Goal: Task Accomplishment & Management: Manage account settings

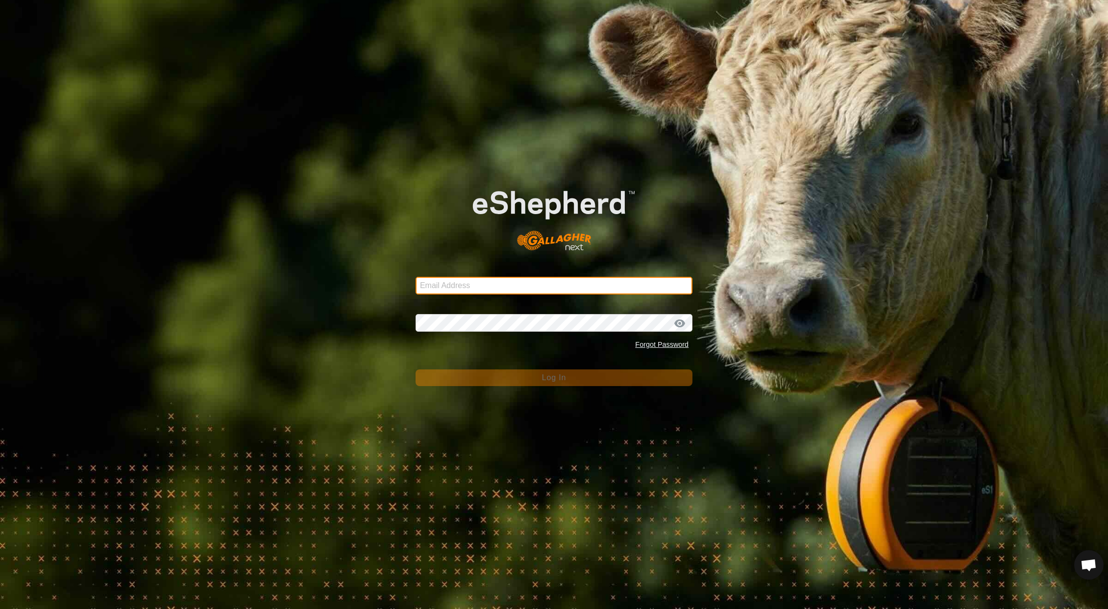
type input "[EMAIL_ADDRESS][DOMAIN_NAME]"
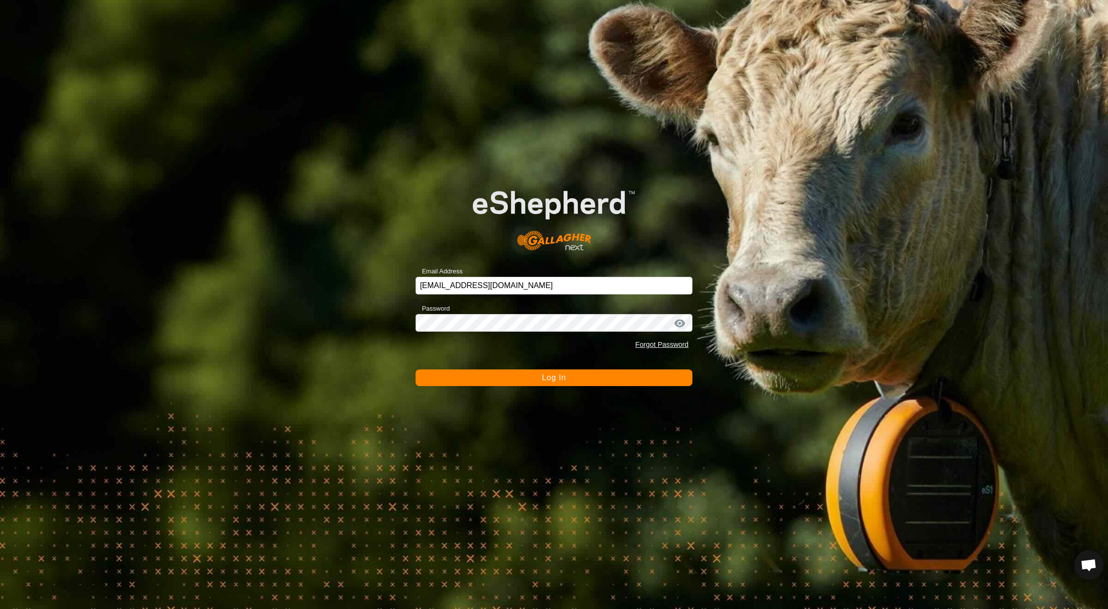
click at [532, 384] on button "Log In" at bounding box center [554, 377] width 277 height 17
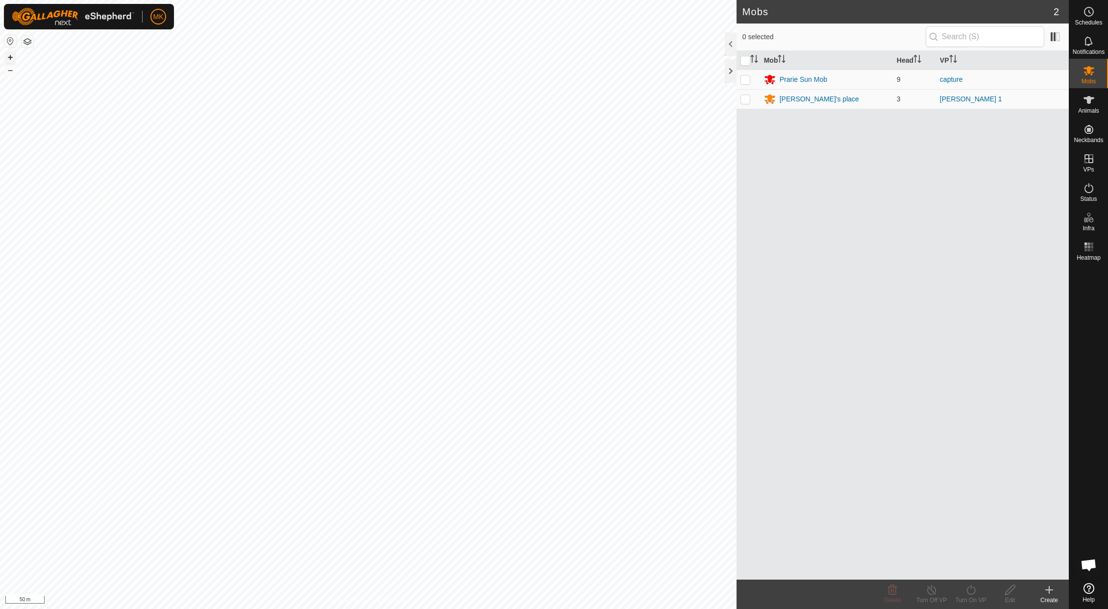
click at [12, 57] on button "+" at bounding box center [10, 57] width 12 height 12
click at [13, 72] on button "–" at bounding box center [10, 70] width 12 height 12
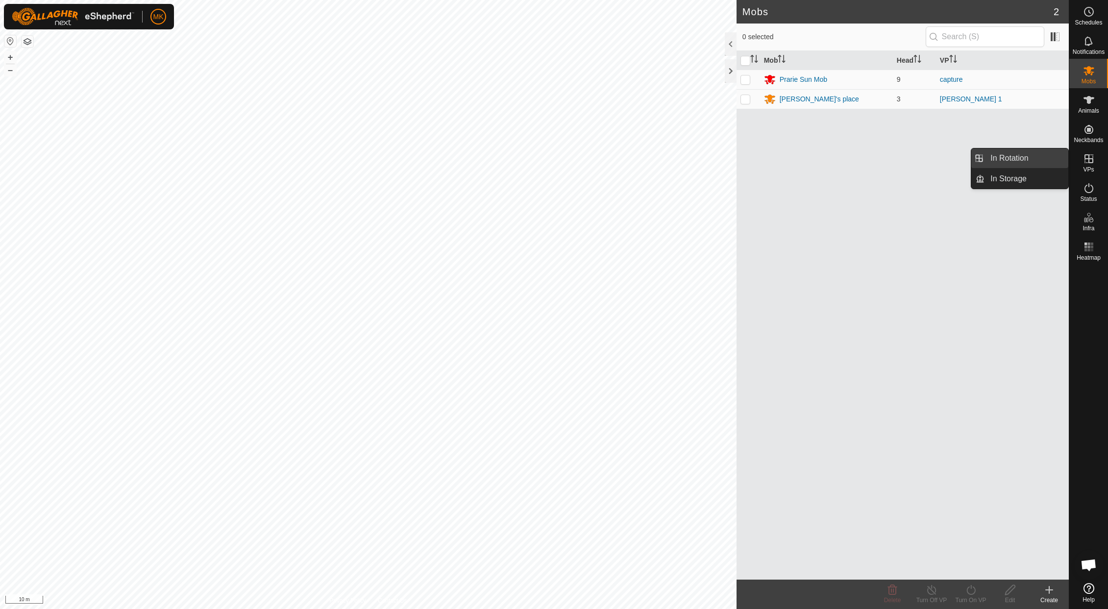
click at [1092, 165] on es-virtualpaddocks-svg-icon at bounding box center [1089, 159] width 18 height 16
click at [1017, 160] on link "In Rotation" at bounding box center [1026, 158] width 84 height 20
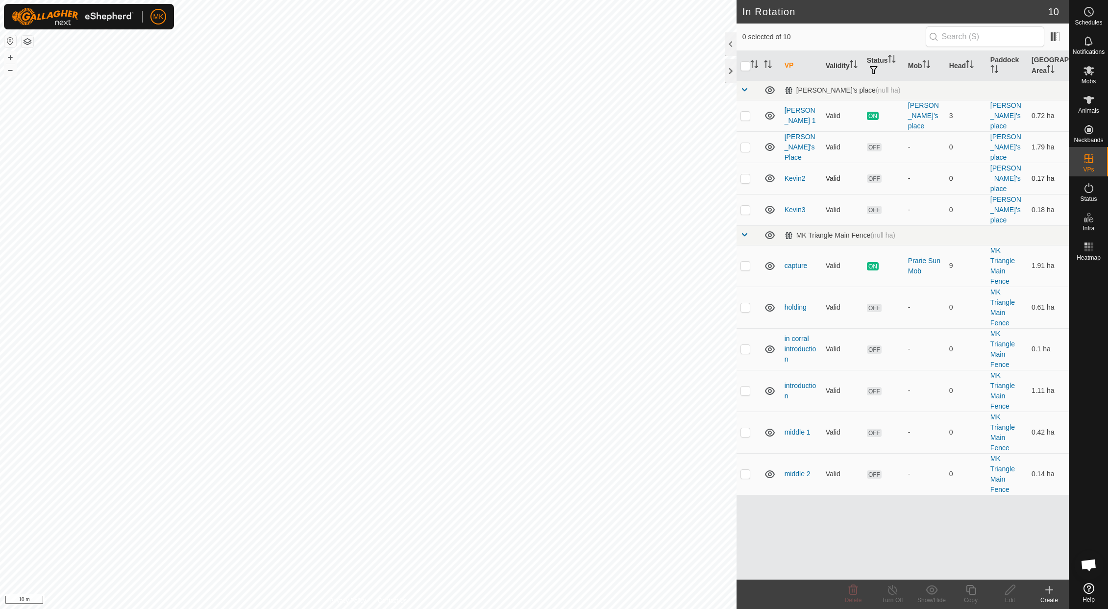
click at [748, 174] on p-checkbox at bounding box center [745, 178] width 10 height 8
checkbox input "true"
click at [1009, 592] on icon at bounding box center [1010, 590] width 12 height 12
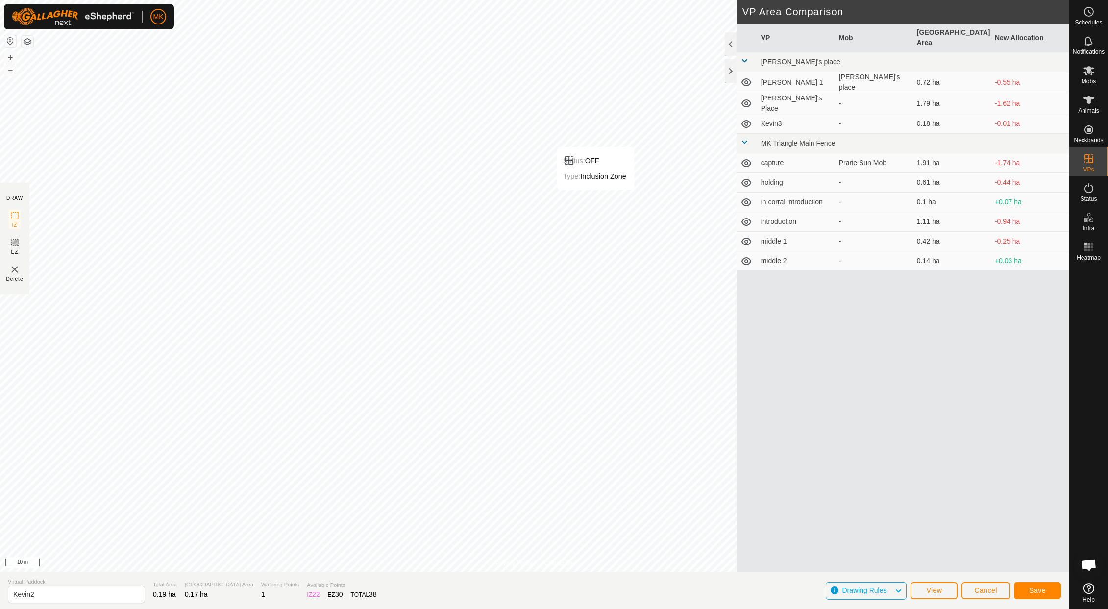
click at [1035, 590] on span "Save" at bounding box center [1037, 591] width 17 height 8
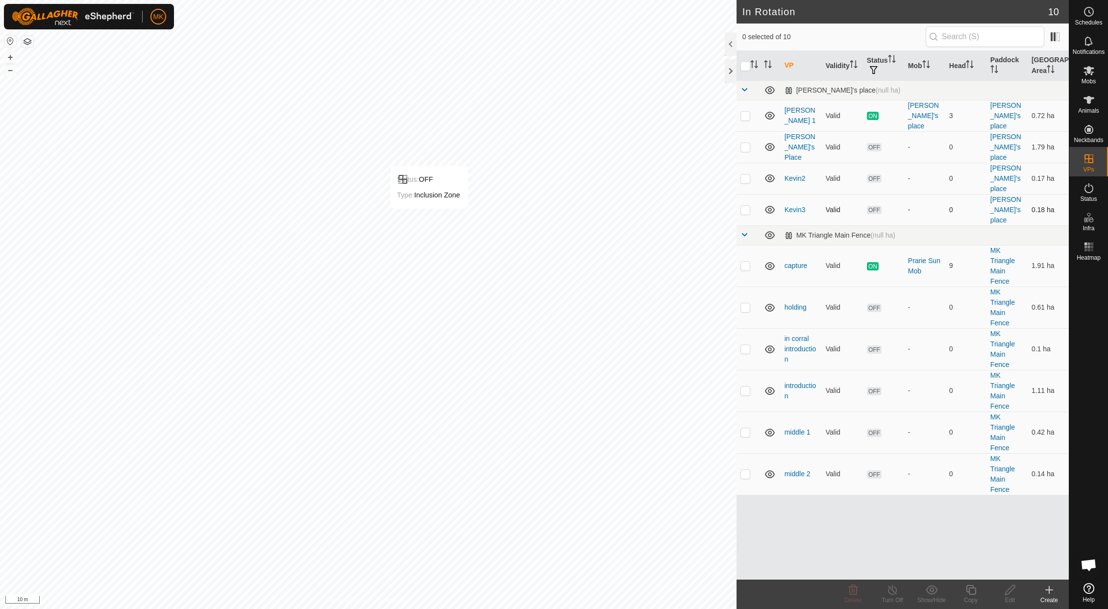
click at [746, 206] on p-checkbox at bounding box center [745, 210] width 10 height 8
checkbox input "true"
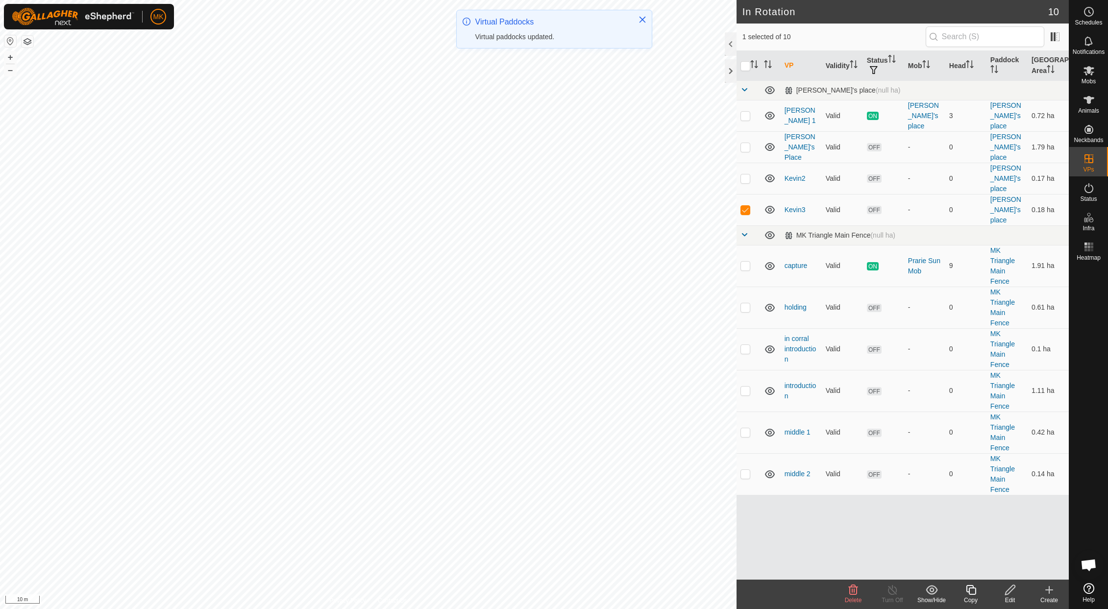
click at [1011, 595] on icon at bounding box center [1010, 590] width 12 height 12
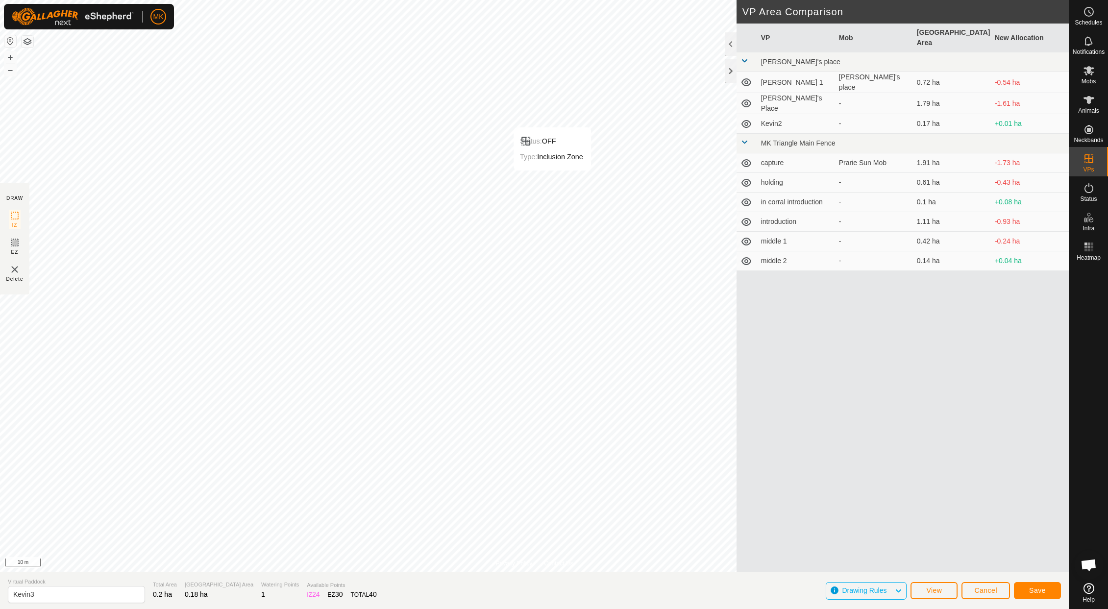
click at [1038, 590] on span "Save" at bounding box center [1037, 591] width 17 height 8
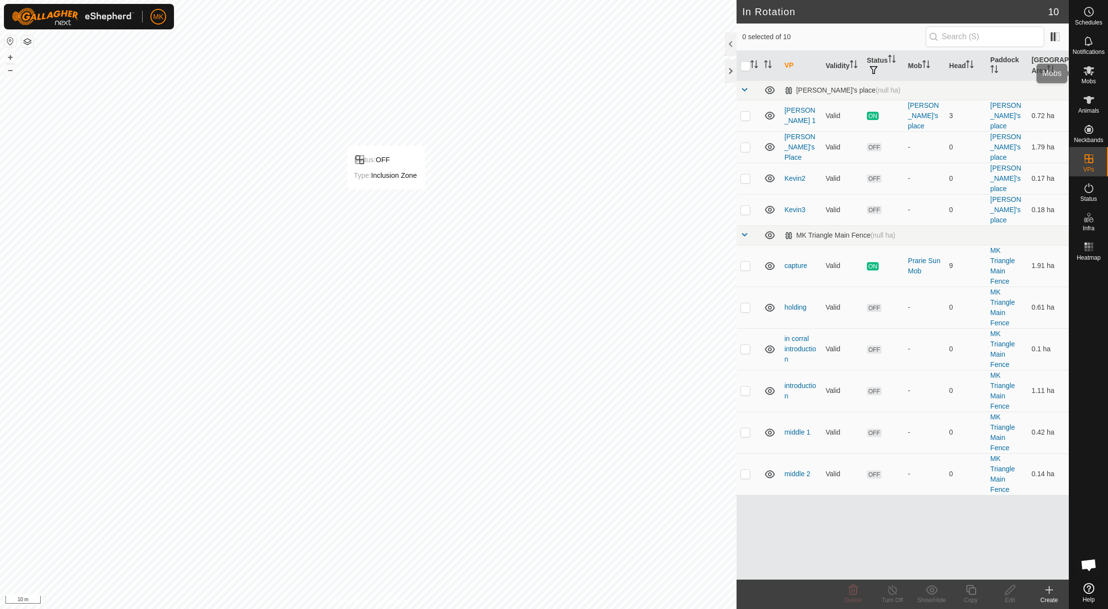
click at [1090, 104] on icon at bounding box center [1089, 100] width 12 height 12
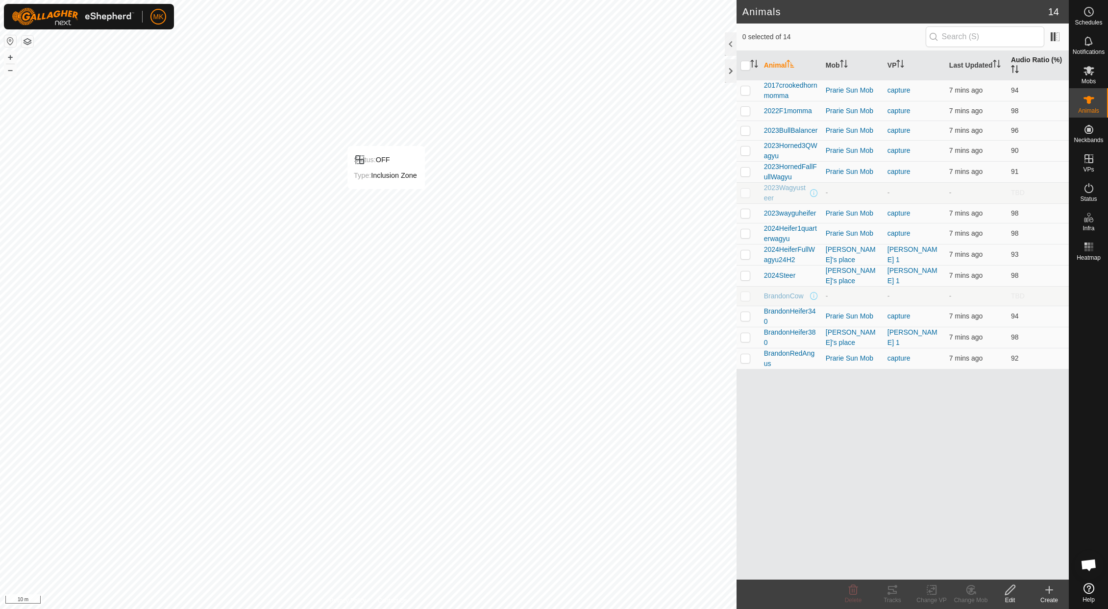
click at [1019, 63] on th "Audio Ratio (%)" at bounding box center [1038, 65] width 62 height 29
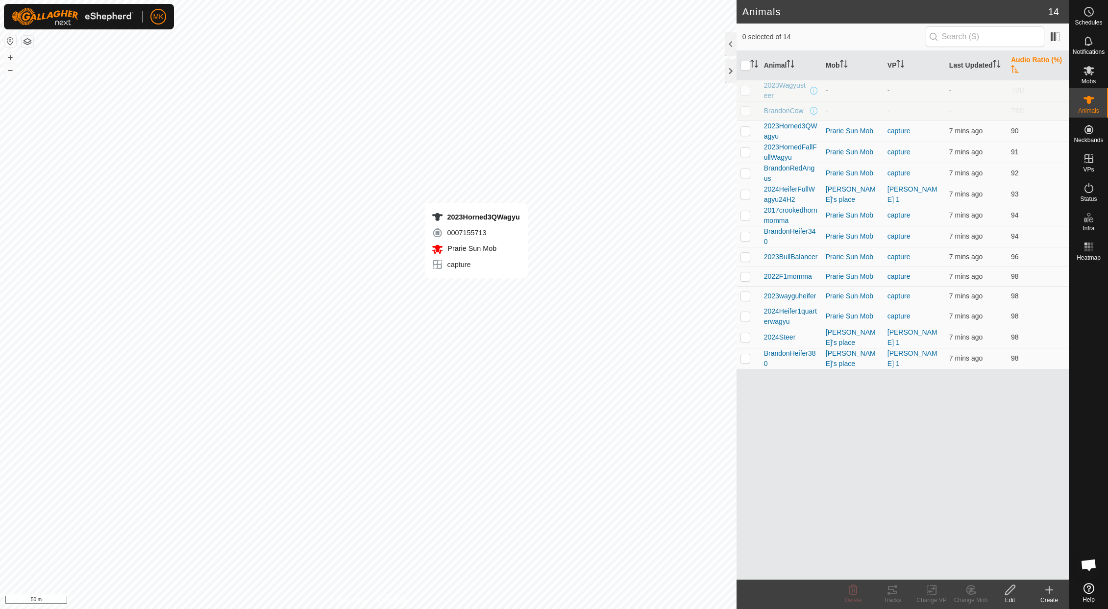
checkbox input "true"
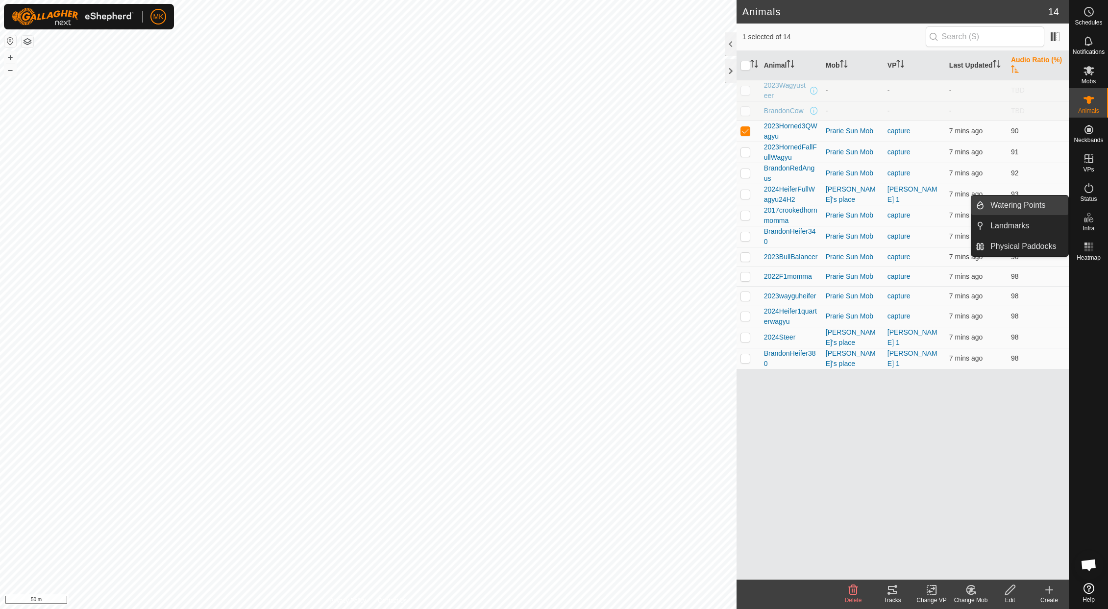
click at [1019, 208] on link "Watering Points" at bounding box center [1026, 206] width 84 height 20
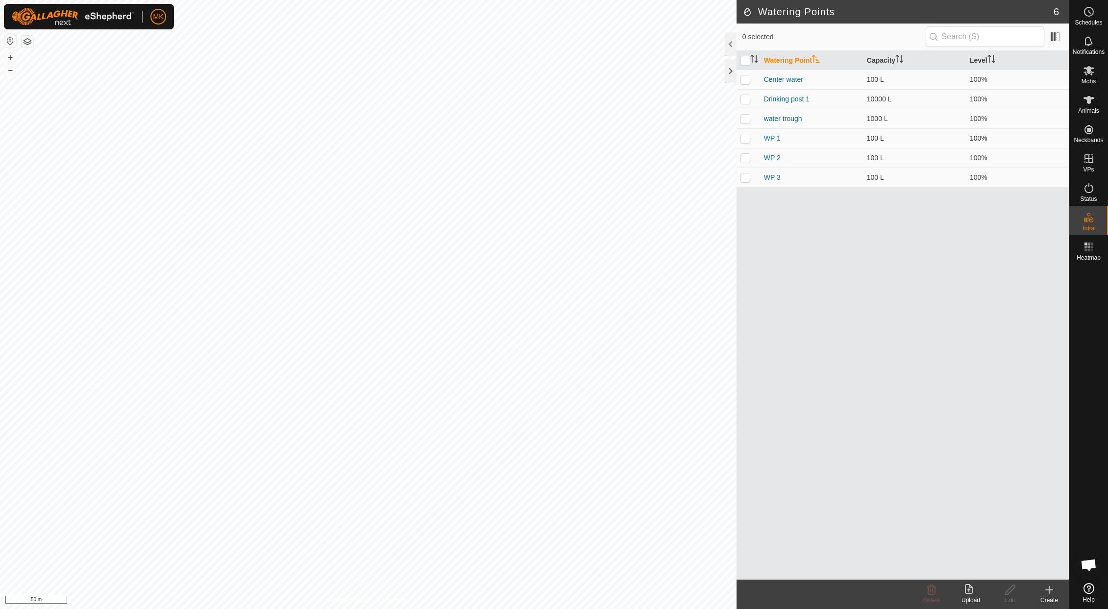
click at [746, 140] on p-checkbox at bounding box center [745, 138] width 10 height 8
click at [745, 139] on p-checkbox at bounding box center [745, 138] width 10 height 8
checkbox input "false"
click at [747, 158] on p-checkbox at bounding box center [745, 158] width 10 height 8
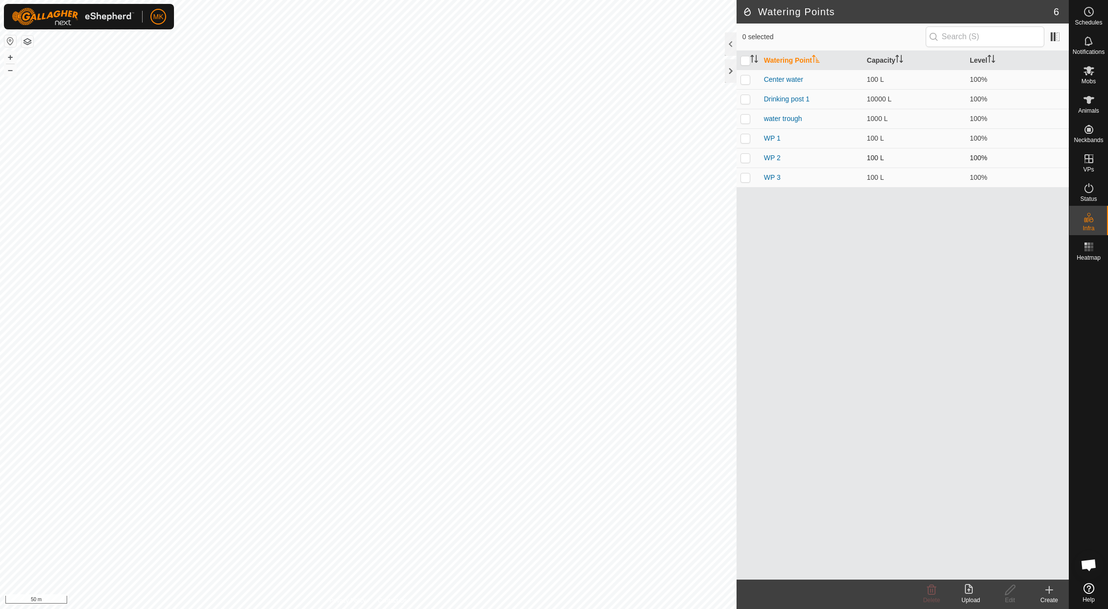
checkbox input "false"
click at [746, 118] on p-checkbox at bounding box center [745, 119] width 10 height 8
click at [746, 121] on p-checkbox at bounding box center [745, 119] width 10 height 8
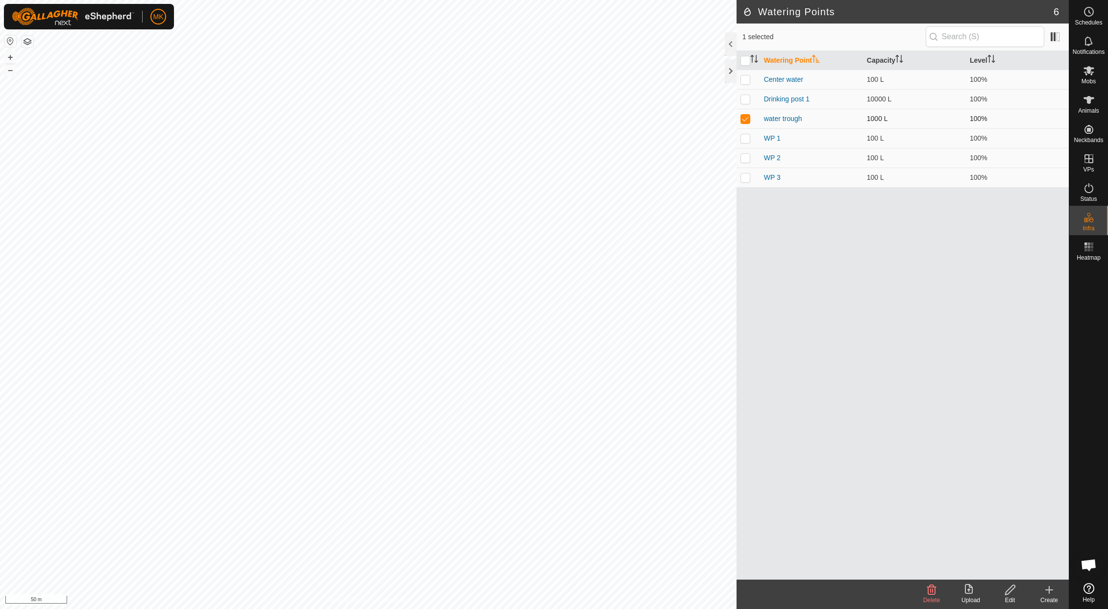
checkbox input "false"
click at [745, 80] on p-checkbox at bounding box center [745, 79] width 10 height 8
checkbox input "false"
click at [747, 139] on p-checkbox at bounding box center [745, 138] width 10 height 8
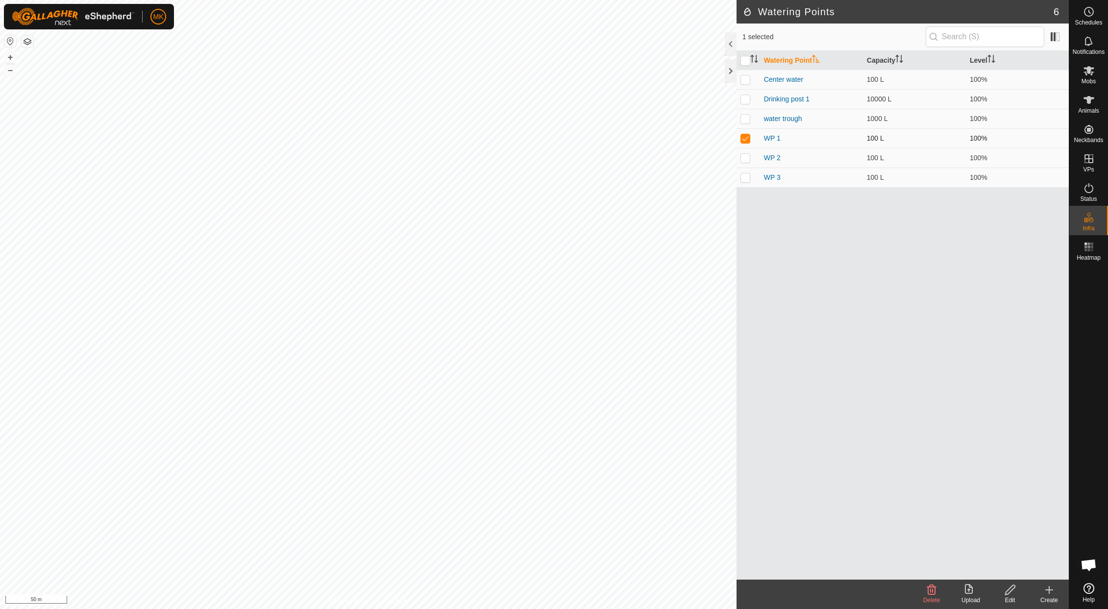
click at [746, 139] on p-checkbox at bounding box center [745, 138] width 10 height 8
checkbox input "false"
click at [747, 180] on p-checkbox at bounding box center [745, 177] width 10 height 8
click at [932, 595] on icon at bounding box center [932, 590] width 12 height 12
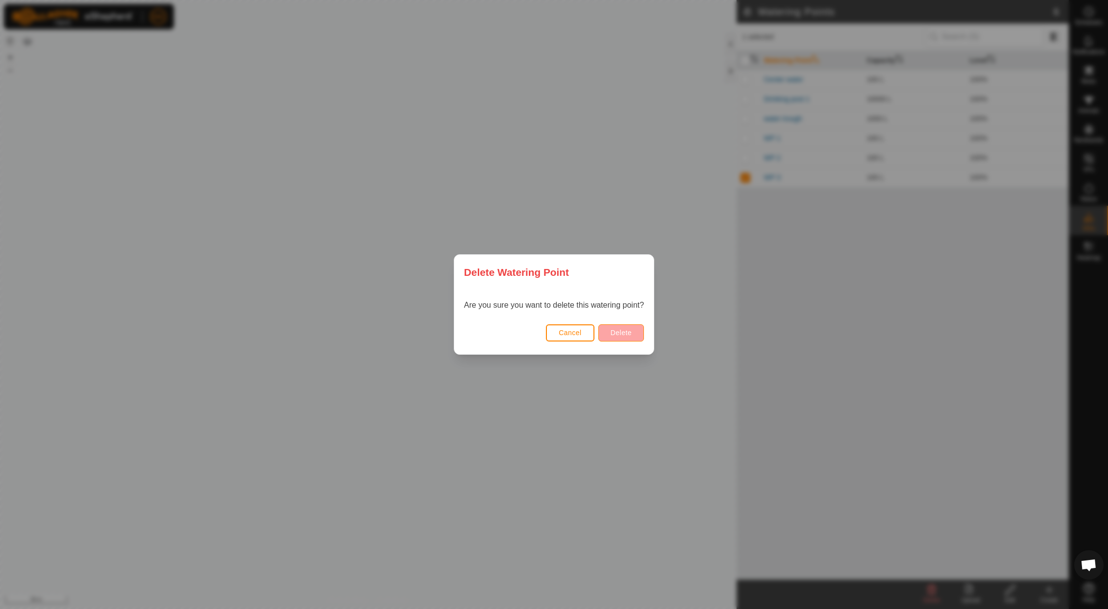
click at [620, 331] on span "Delete" at bounding box center [621, 333] width 21 height 8
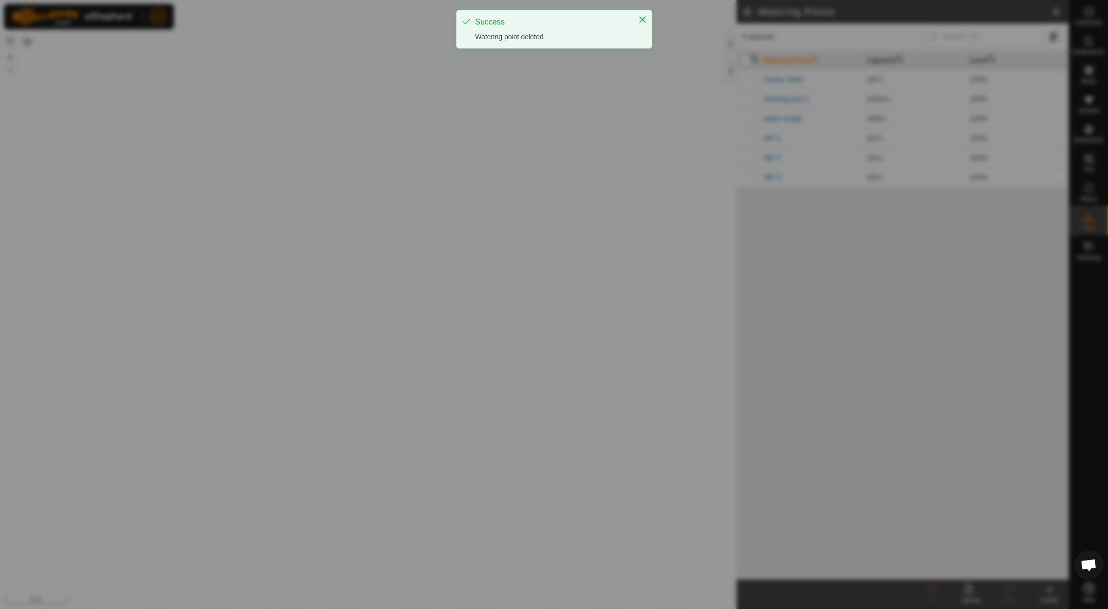
checkbox input "false"
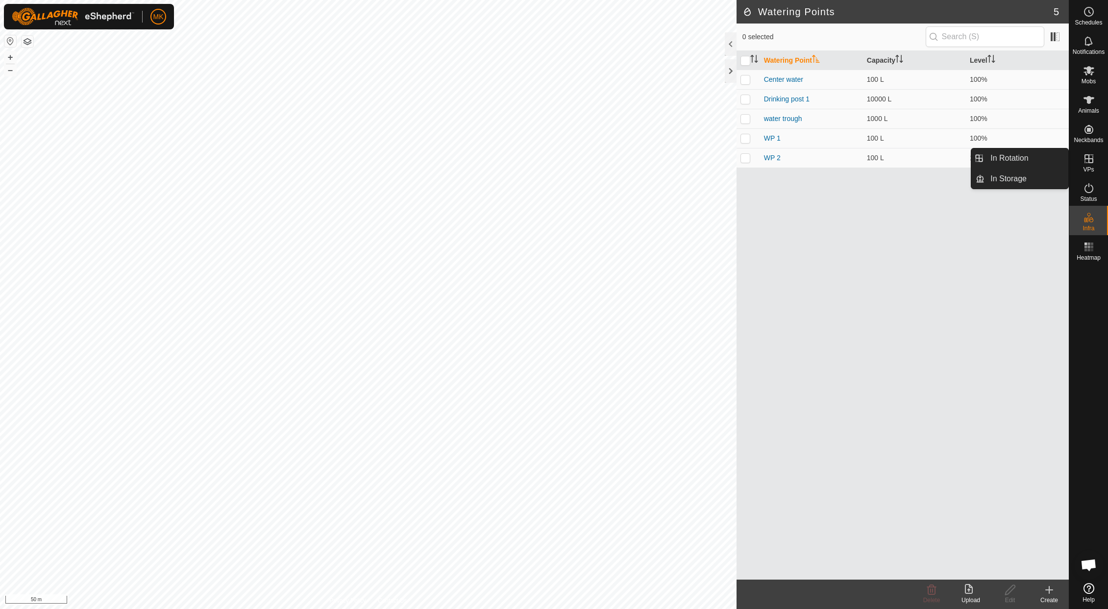
click at [1092, 163] on icon at bounding box center [1089, 159] width 12 height 12
click at [1012, 162] on span "In Rotation" at bounding box center [1009, 158] width 38 height 12
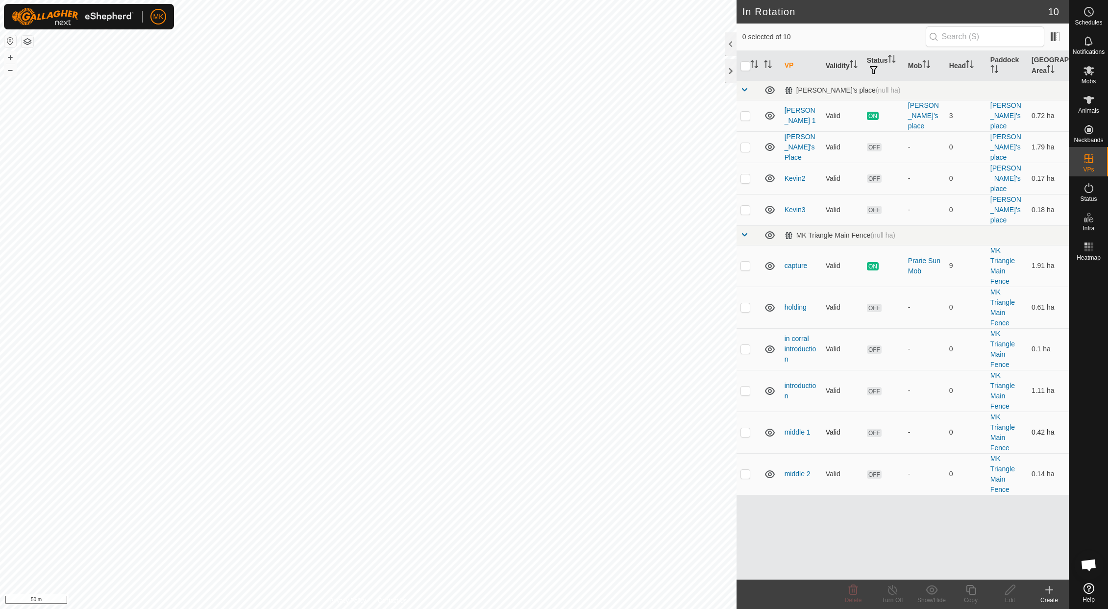
click at [746, 428] on p-checkbox at bounding box center [745, 432] width 10 height 8
checkbox input "true"
click at [748, 470] on p-checkbox at bounding box center [745, 474] width 10 height 8
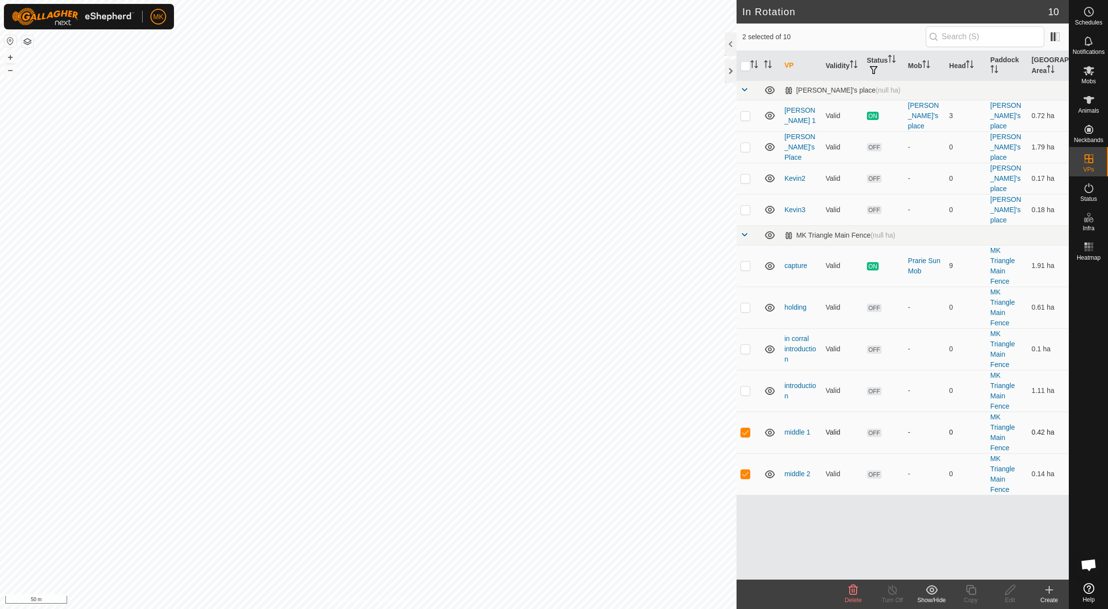
checkbox input "true"
click at [744, 428] on p-checkbox at bounding box center [745, 432] width 10 height 8
checkbox input "false"
click at [749, 470] on p-checkbox at bounding box center [745, 474] width 10 height 8
checkbox input "false"
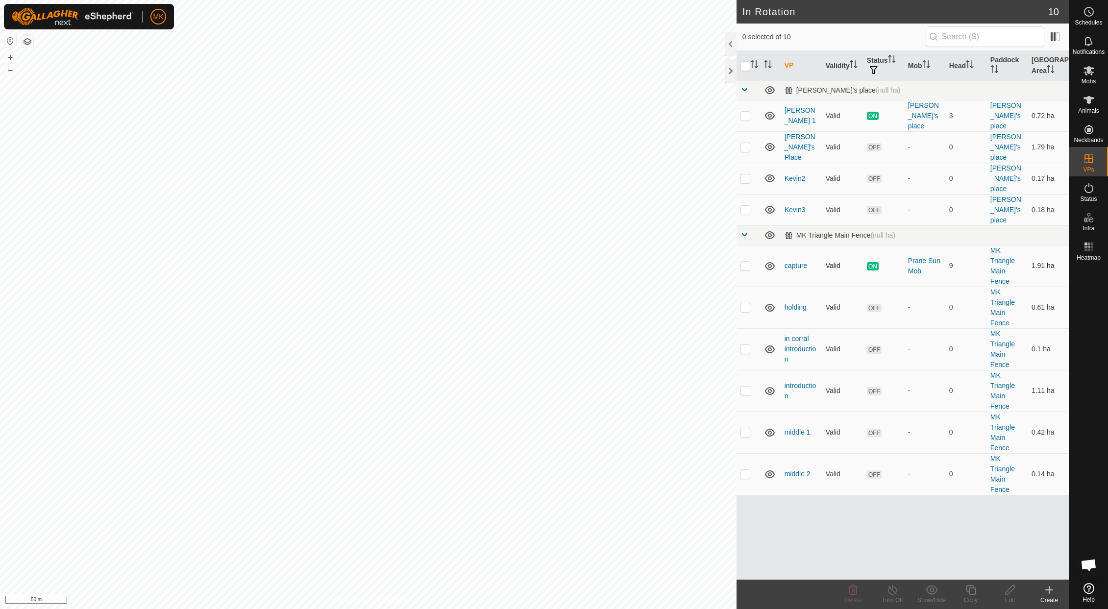
click at [743, 262] on p-checkbox at bounding box center [745, 266] width 10 height 8
checkbox input "false"
click at [743, 303] on p-checkbox at bounding box center [745, 307] width 10 height 8
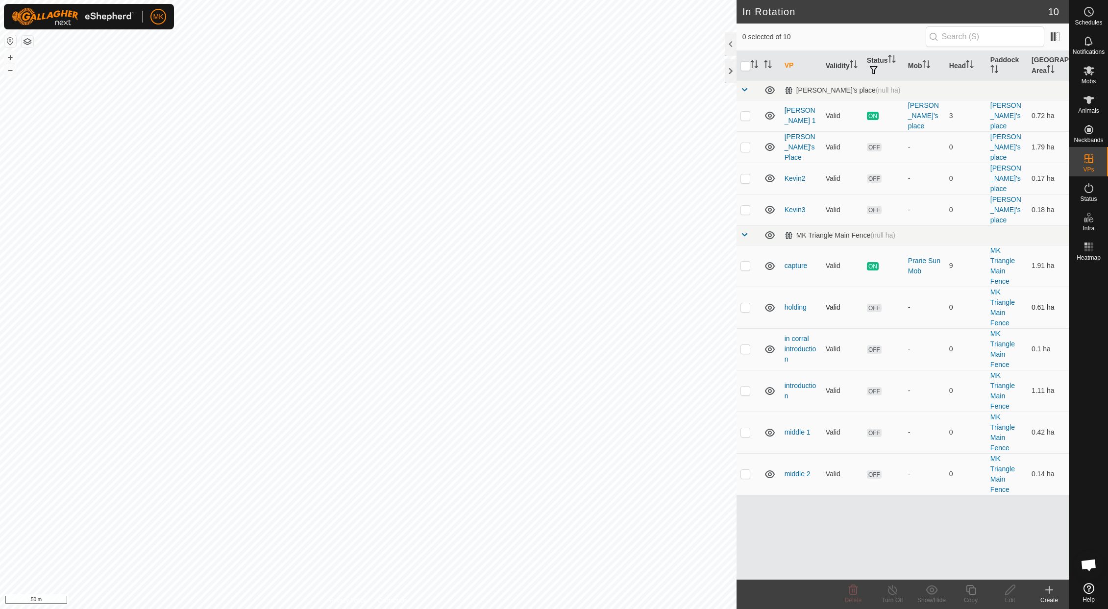
click at [746, 303] on p-checkbox at bounding box center [745, 307] width 10 height 8
checkbox input "false"
click at [745, 387] on p-checkbox at bounding box center [745, 391] width 10 height 8
checkbox input "true"
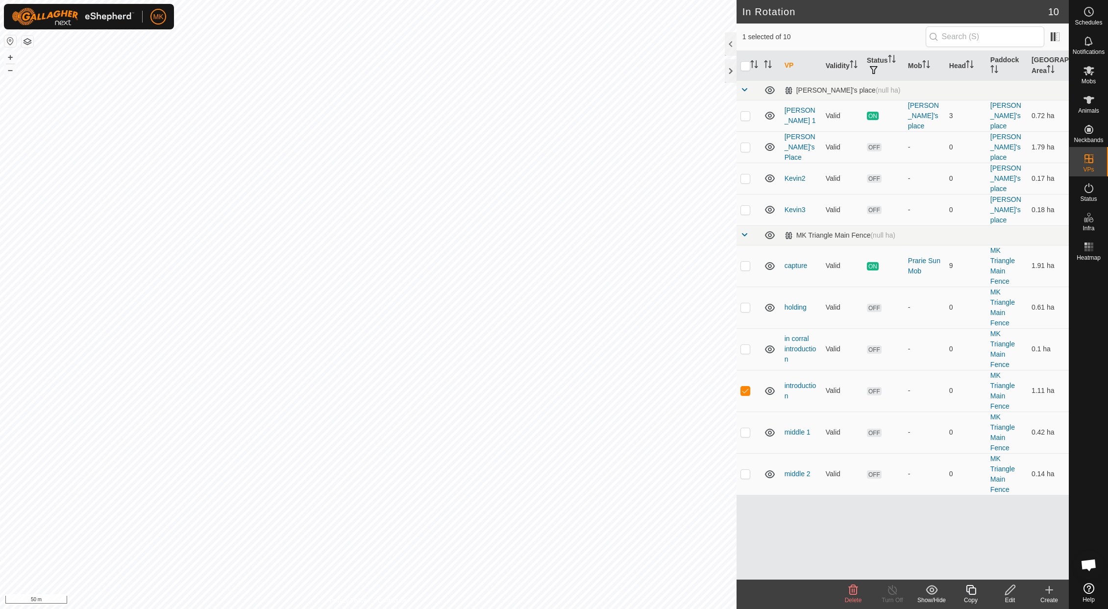
click at [1009, 595] on icon at bounding box center [1010, 590] width 12 height 12
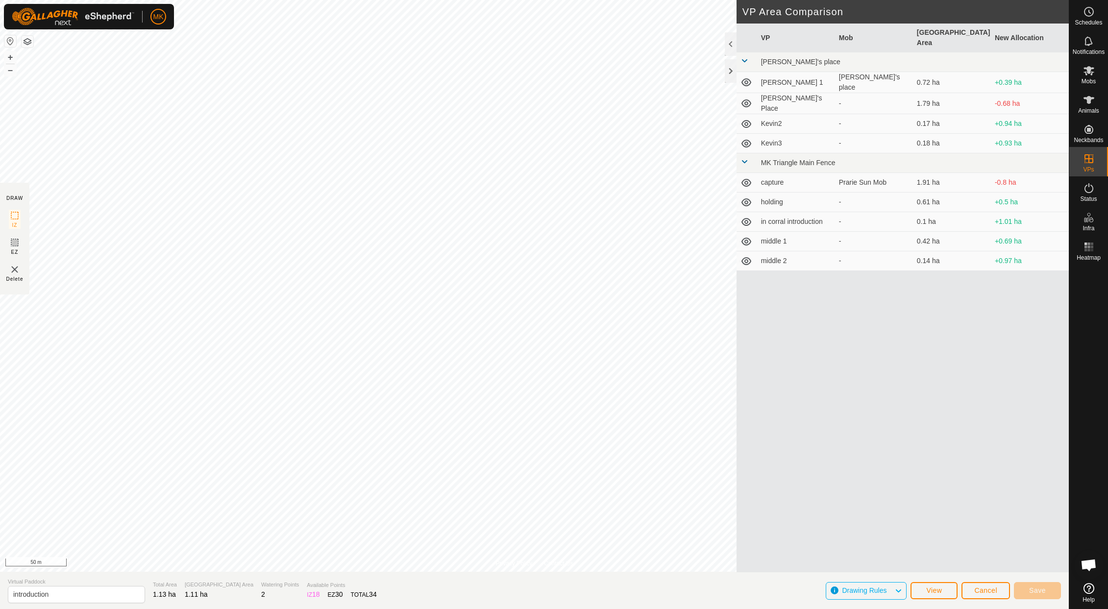
click at [975, 590] on span "Cancel" at bounding box center [985, 591] width 23 height 8
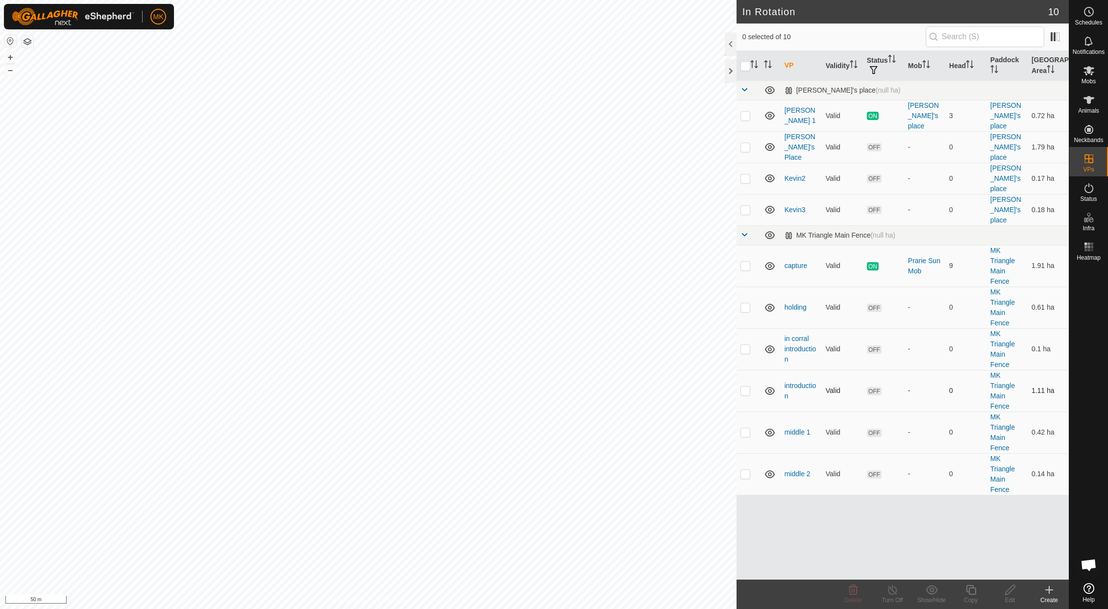
click at [748, 370] on td at bounding box center [749, 391] width 24 height 42
click at [747, 387] on p-checkbox at bounding box center [745, 391] width 10 height 8
click at [746, 387] on p-checkbox at bounding box center [745, 391] width 10 height 8
click at [854, 595] on icon at bounding box center [853, 590] width 12 height 12
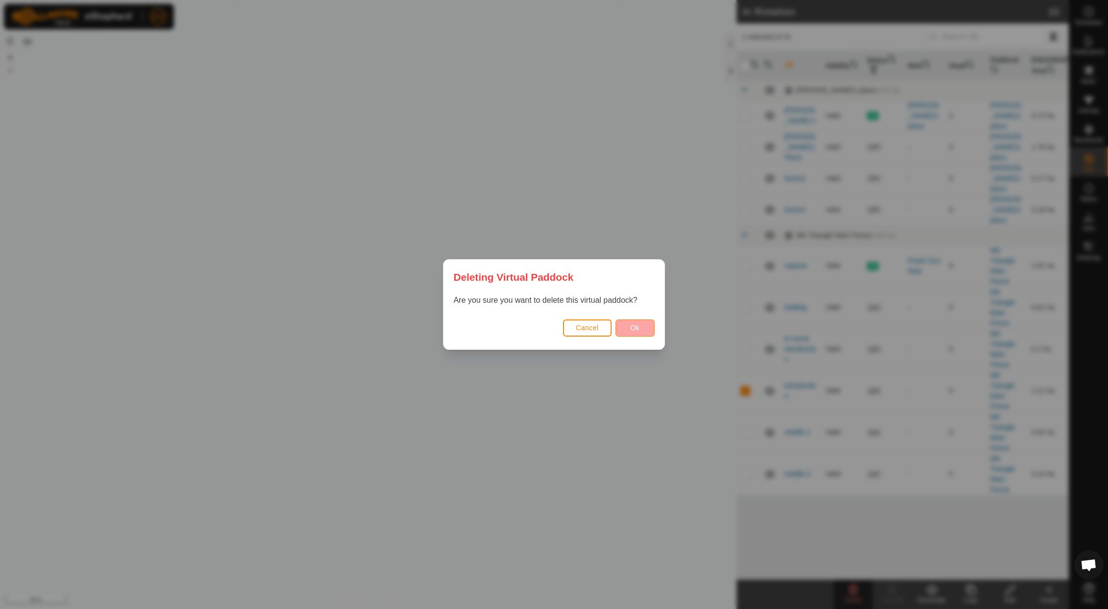
click at [635, 322] on button "Ok" at bounding box center [634, 328] width 39 height 17
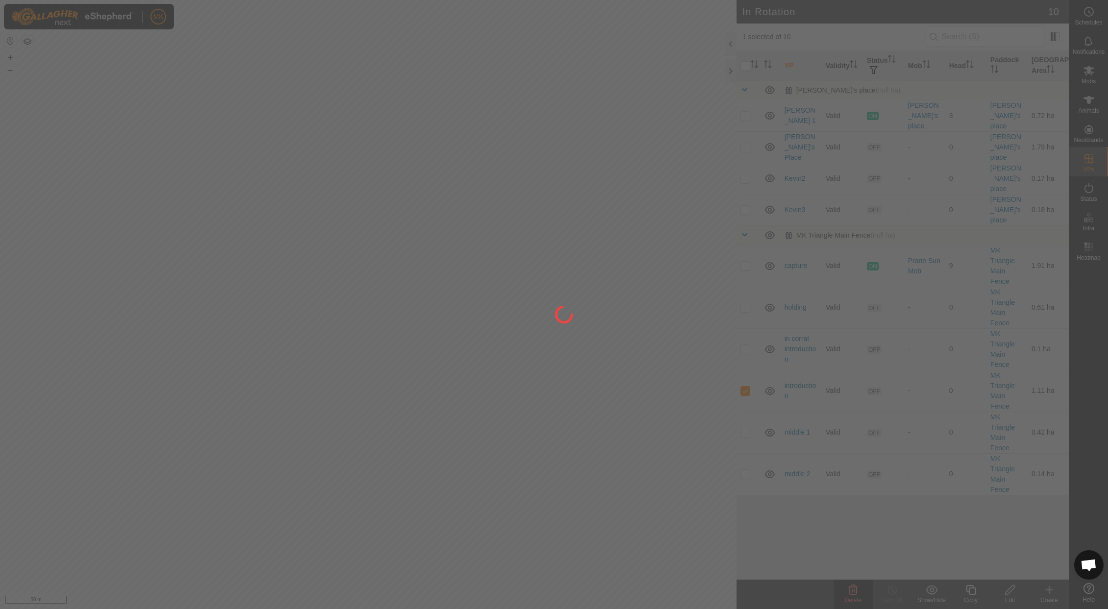
checkbox input "false"
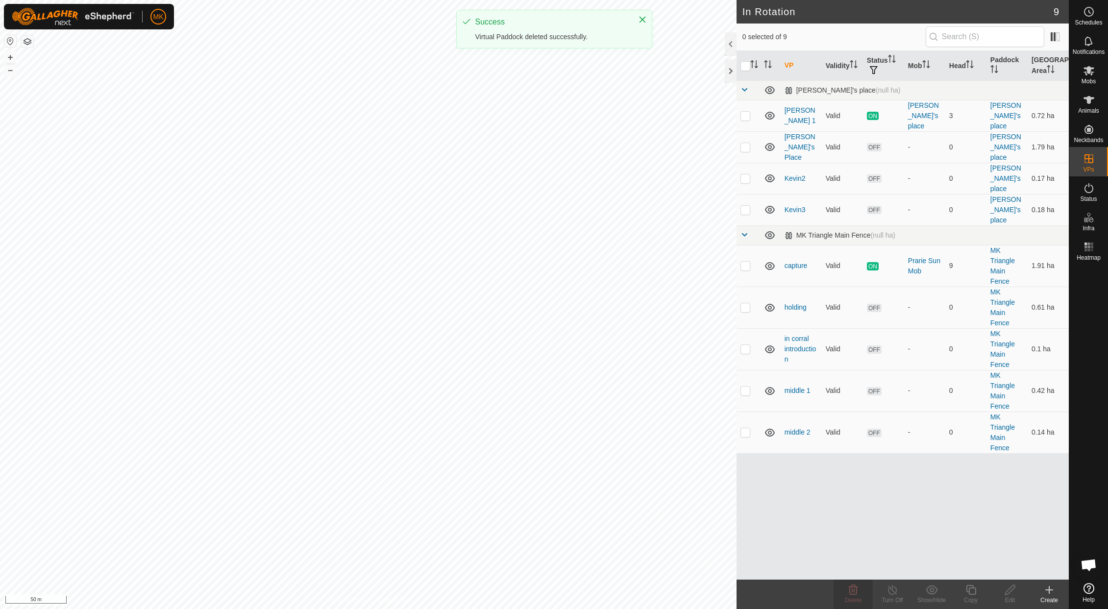
click at [1048, 586] on icon at bounding box center [1049, 590] width 12 height 12
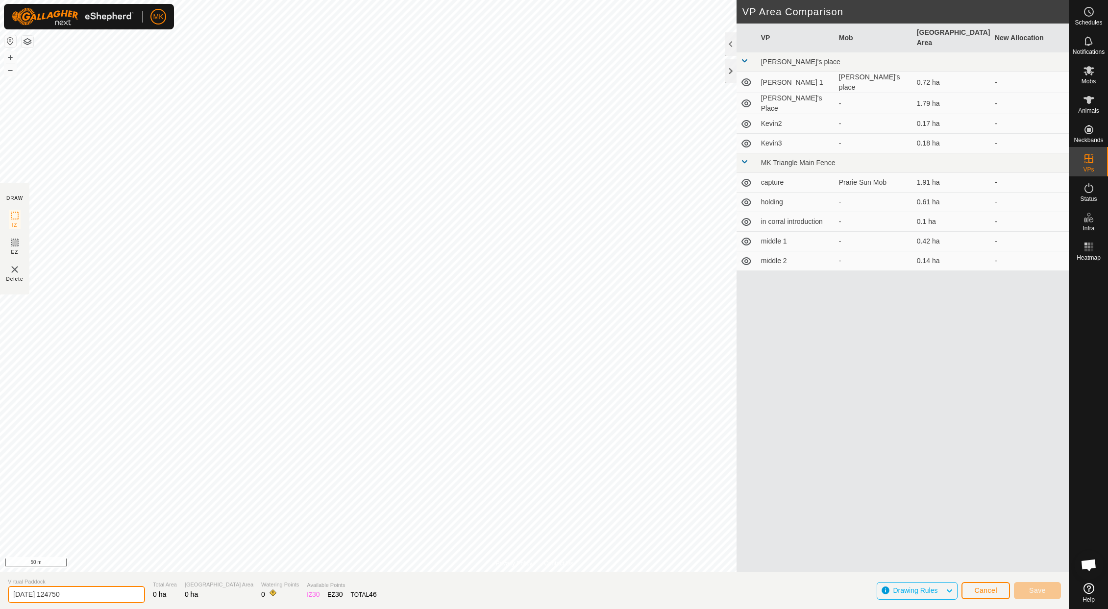
drag, startPoint x: 82, startPoint y: 595, endPoint x: -24, endPoint y: 595, distance: 105.9
click at [0, 595] on html "MK Schedules Notifications Mobs Animals Neckbands VPs Status Infra Heatmap Help…" at bounding box center [554, 304] width 1108 height 609
click at [55, 594] on input "[DATE] 124750" at bounding box center [76, 594] width 137 height 17
click at [13, 594] on input "[DATE] 124750" at bounding box center [76, 594] width 137 height 17
type input "vertical 1"
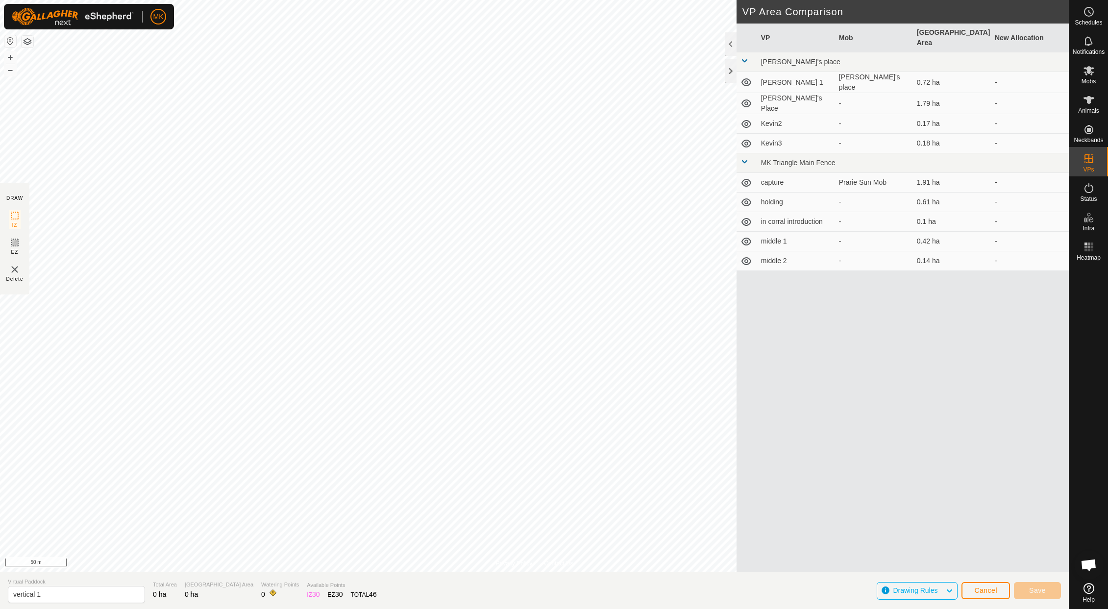
click at [28, 44] on button "button" at bounding box center [28, 42] width 12 height 12
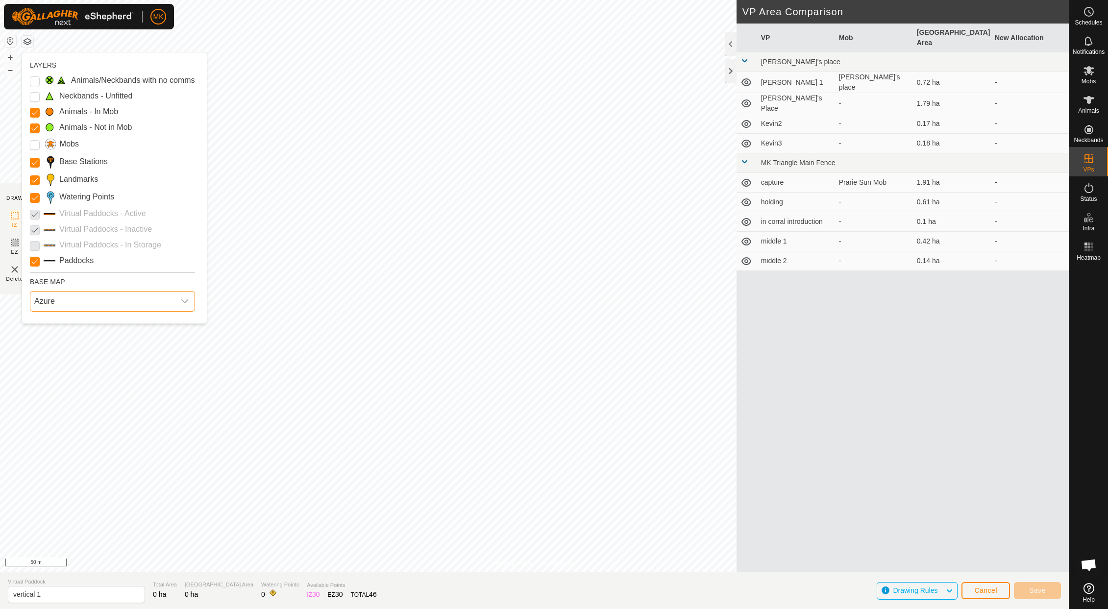
click at [80, 300] on span "Azure" at bounding box center [102, 302] width 145 height 20
click at [65, 342] on li "HERE" at bounding box center [113, 344] width 164 height 20
click at [183, 299] on icon "dropdown trigger" at bounding box center [185, 301] width 8 height 8
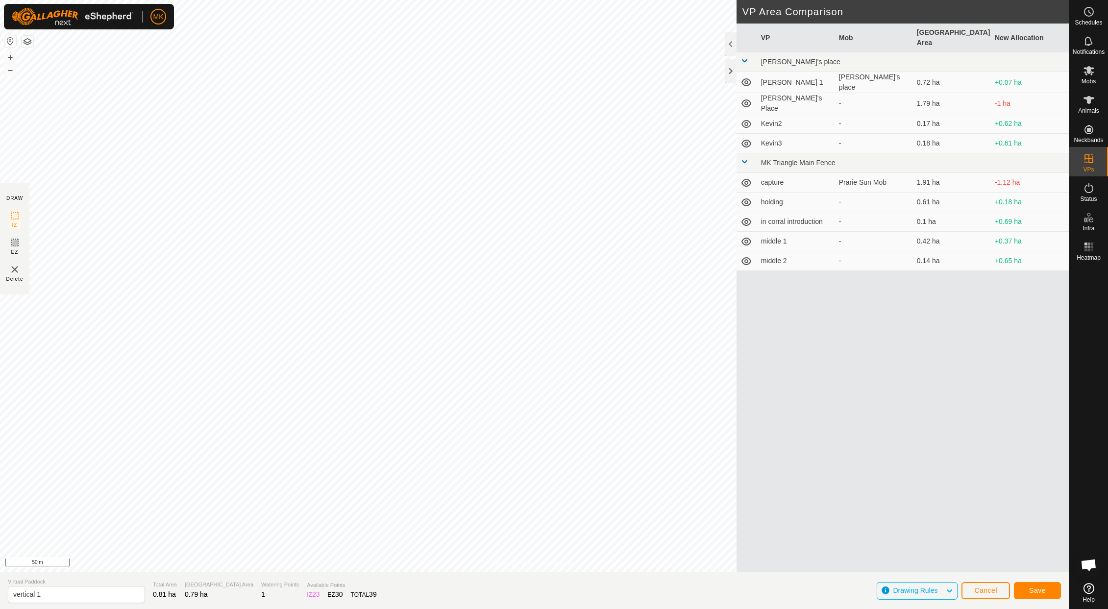
click at [1036, 591] on span "Save" at bounding box center [1037, 591] width 17 height 8
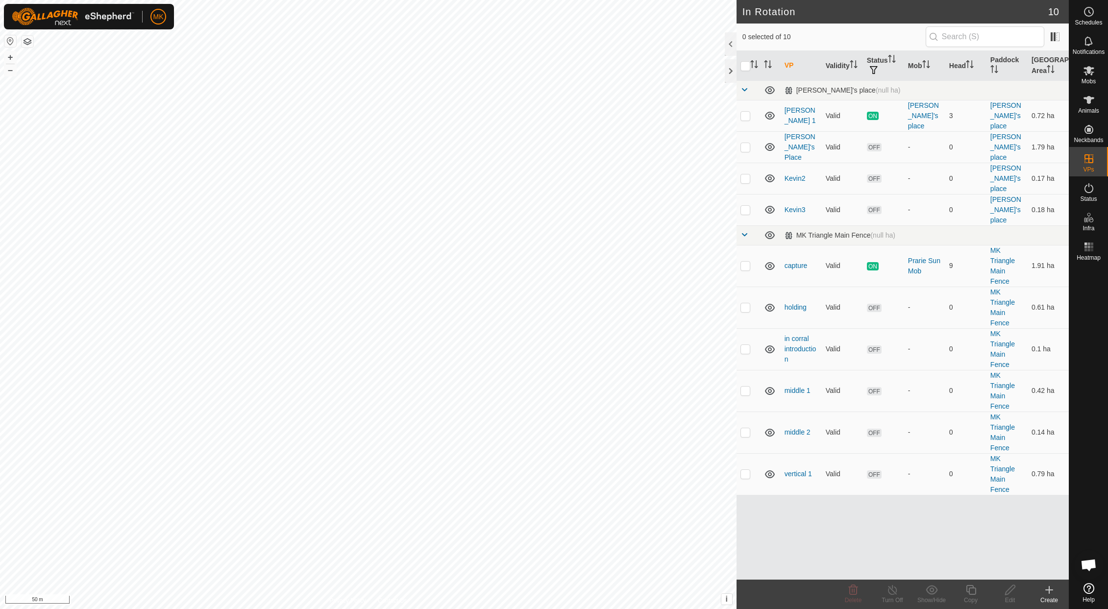
click at [1051, 595] on icon at bounding box center [1049, 590] width 12 height 12
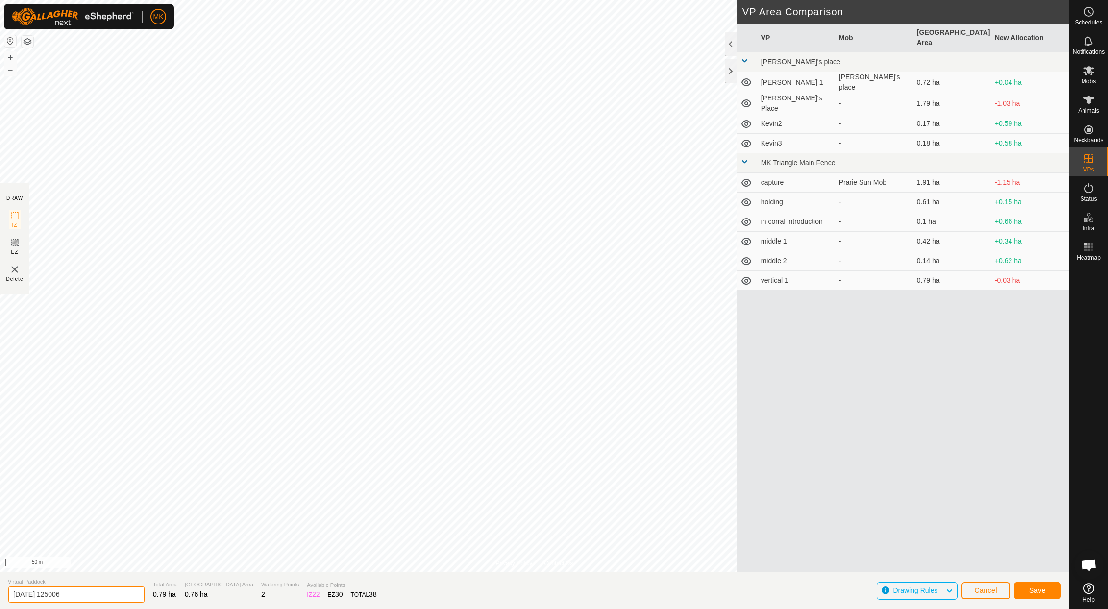
drag, startPoint x: 91, startPoint y: 596, endPoint x: -1, endPoint y: 596, distance: 92.1
click at [0, 596] on html "MK Schedules Notifications Mobs Animals Neckbands VPs Status Infra Heatmap Help…" at bounding box center [554, 304] width 1108 height 609
type input "vertical 2"
click at [1032, 589] on span "Save" at bounding box center [1037, 591] width 17 height 8
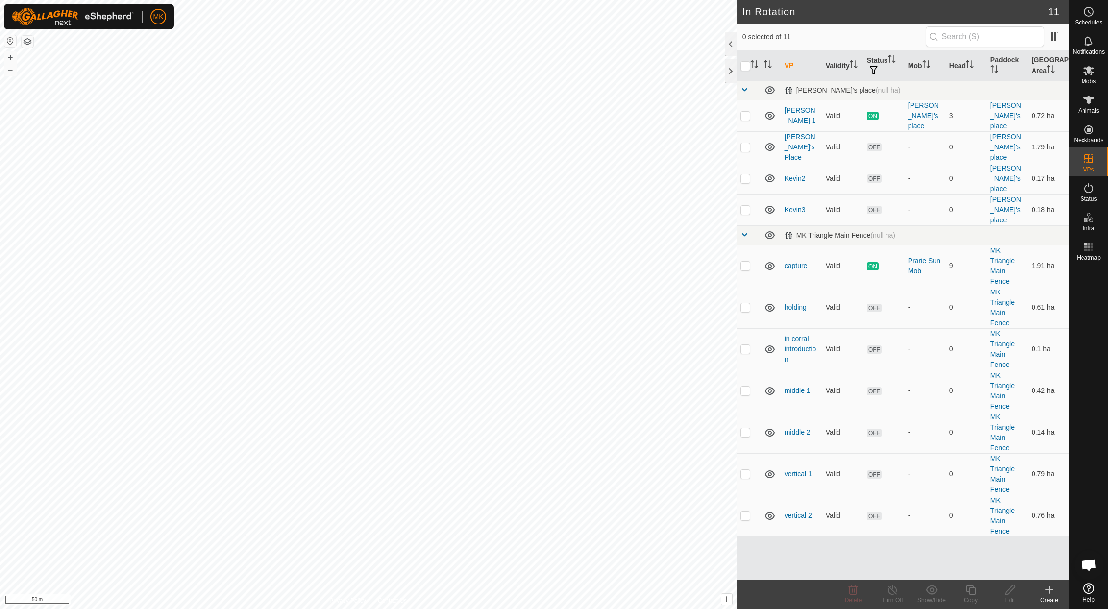
click at [1051, 592] on icon at bounding box center [1049, 590] width 12 height 12
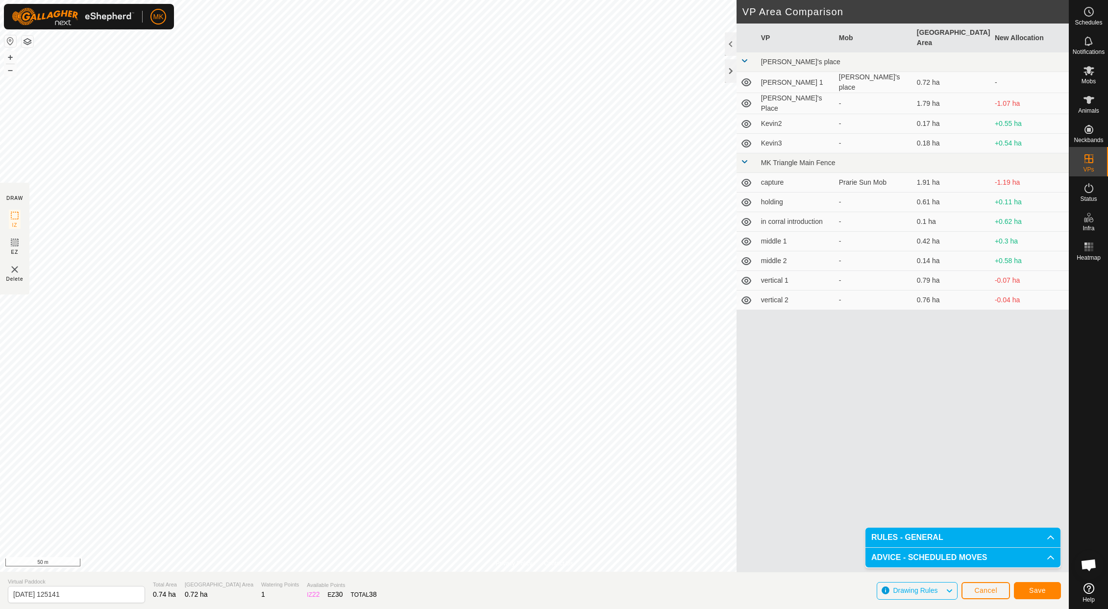
click at [1034, 590] on span "Save" at bounding box center [1037, 591] width 17 height 8
